Goal: Book appointment/travel/reservation

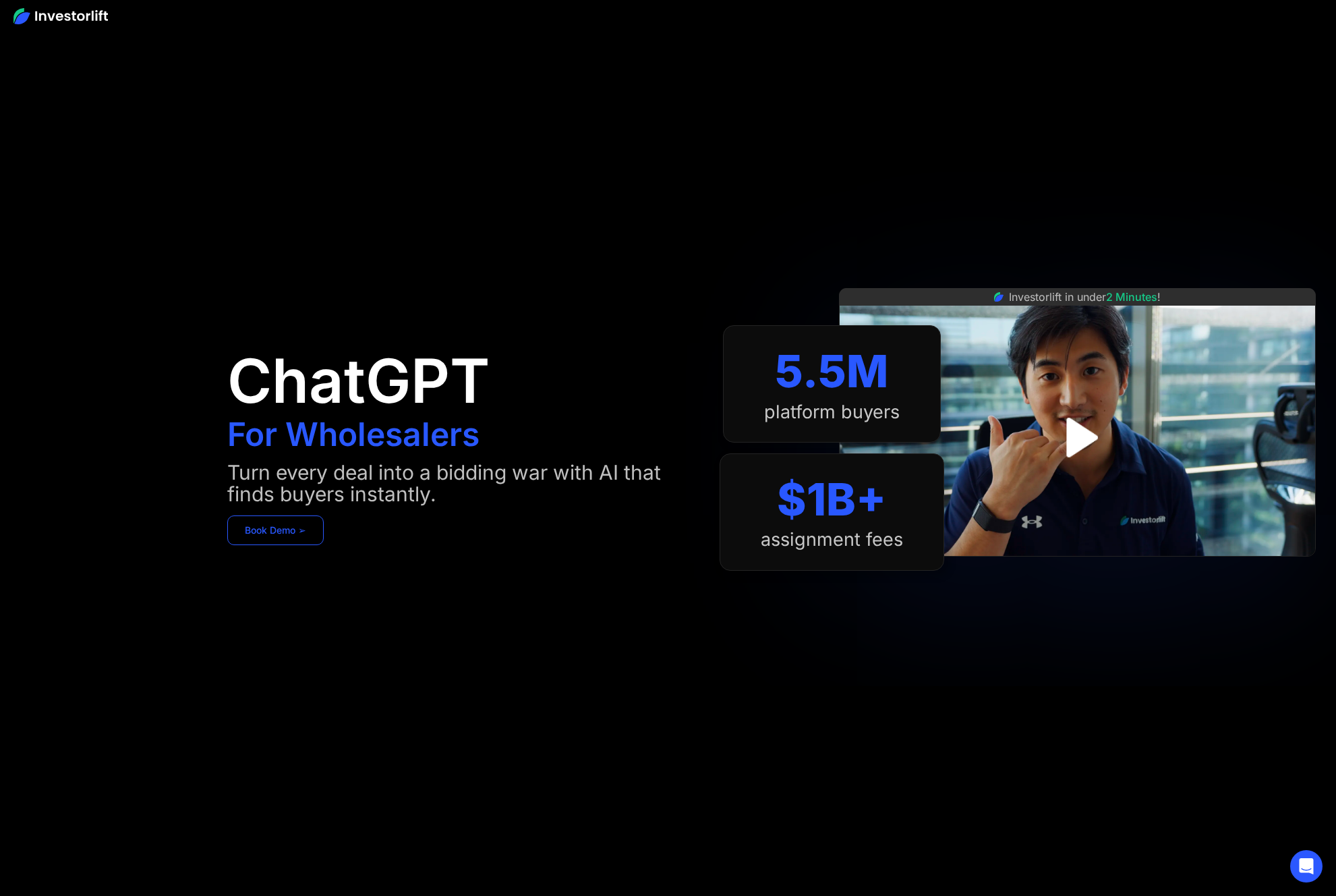
click at [283, 532] on link "Book Demo ➢" at bounding box center [275, 530] width 97 height 29
click at [287, 534] on link "Book Demo ➢" at bounding box center [275, 530] width 97 height 29
